Goal: Check status

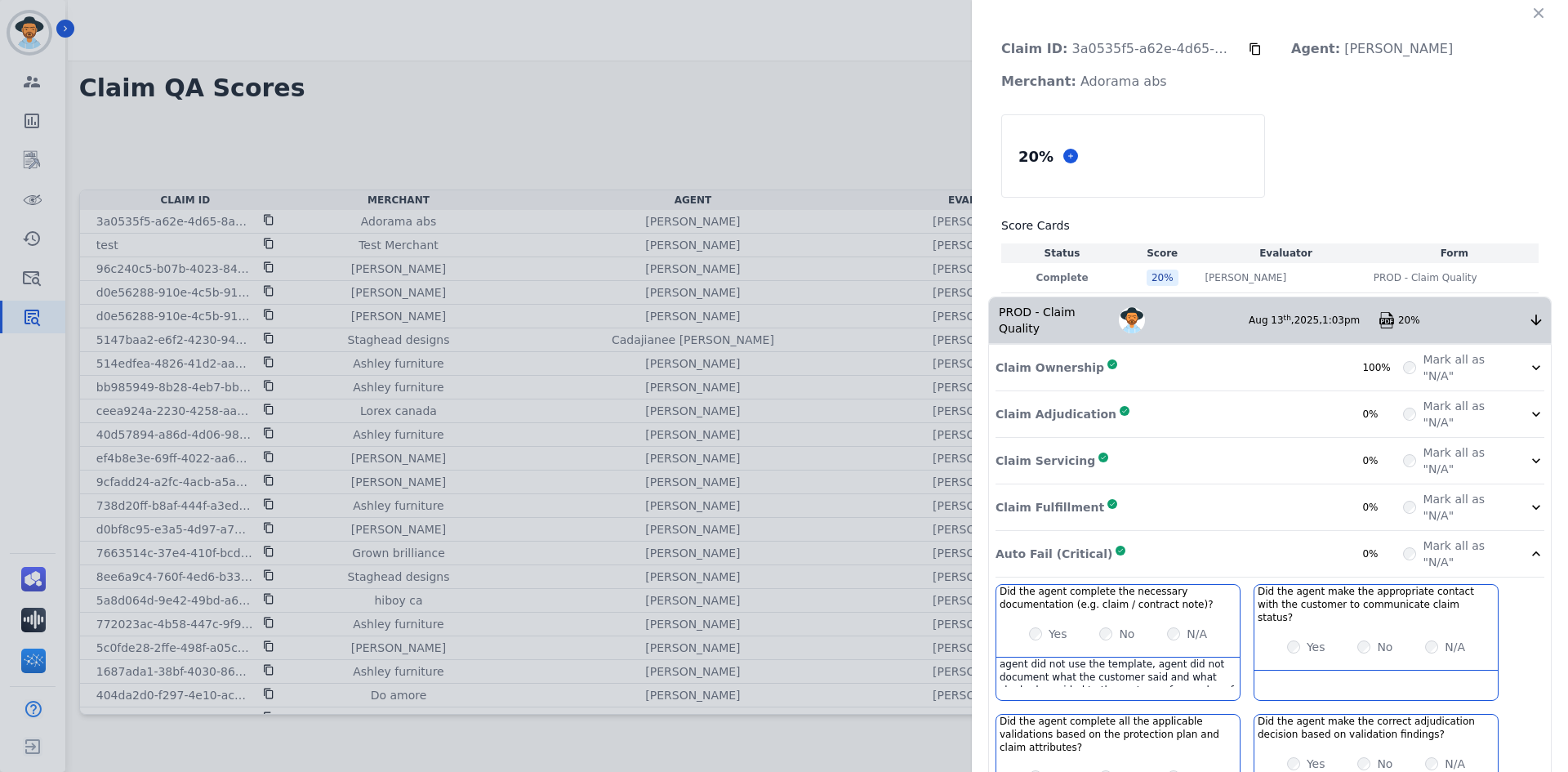
click at [1169, 537] on div "Auto Fail (Critical) Complete 0%" at bounding box center [1199, 553] width 408 height 32
